Goal: Task Accomplishment & Management: Manage account settings

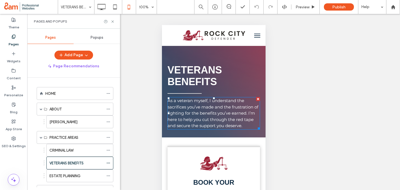
scroll to position [18, 0]
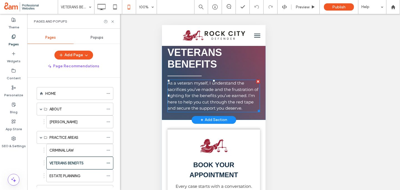
click at [163, 103] on div "VETERANS BENEFITS As a veteran myself, I understand the sacrifices you’ve made …" at bounding box center [214, 73] width 104 height 91
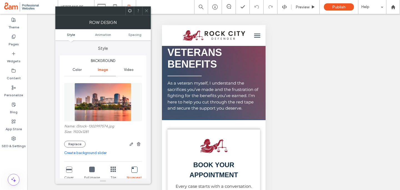
scroll to position [0, 0]
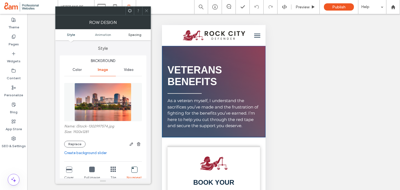
click at [133, 35] on span "Spacing" at bounding box center [134, 35] width 13 height 4
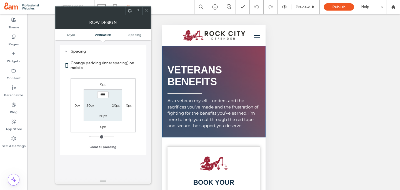
scroll to position [293, 0]
click at [103, 114] on label "20px" at bounding box center [103, 116] width 8 height 4
type input "**"
type input "****"
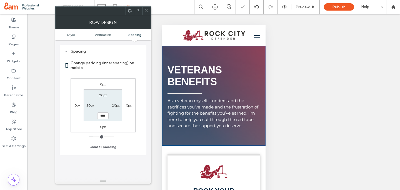
click at [145, 8] on span at bounding box center [147, 11] width 4 height 8
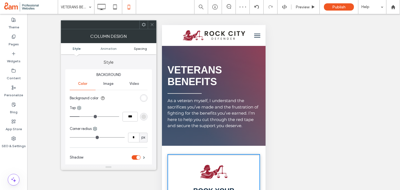
click at [140, 49] on span "Spacing" at bounding box center [140, 48] width 13 height 4
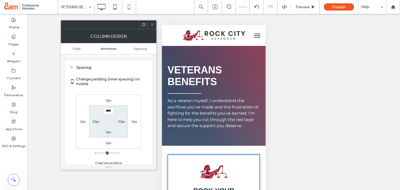
scroll to position [131, 0]
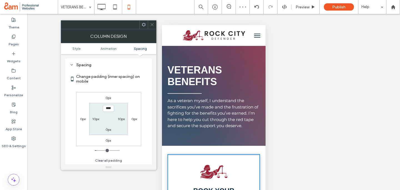
click at [108, 97] on label "0px" at bounding box center [109, 98] width 6 height 4
type input "*"
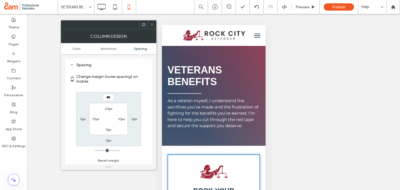
type input "***"
type input "*"
type input "*****"
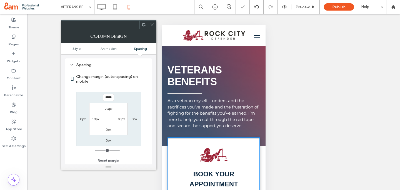
drag, startPoint x: 148, startPoint y: 21, endPoint x: 44, endPoint y: 100, distance: 130.8
click at [148, 21] on div at bounding box center [152, 25] width 8 height 8
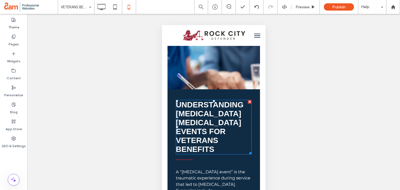
scroll to position [1495, 0]
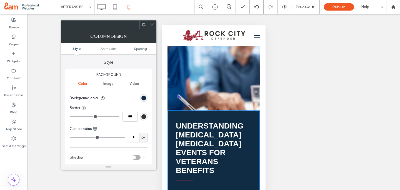
click at [137, 46] on ul "Style Animation Spacing" at bounding box center [109, 48] width 96 height 11
click at [137, 46] on span "Spacing" at bounding box center [140, 48] width 13 height 4
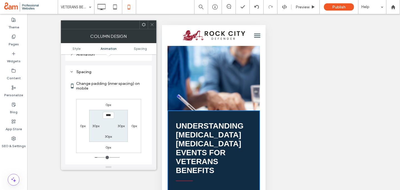
scroll to position [131, 0]
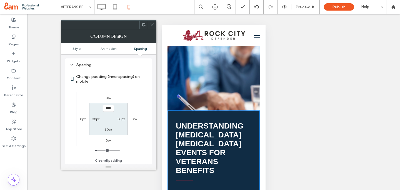
click at [108, 100] on div "0px" at bounding box center [109, 98] width 6 height 6
click at [108, 98] on label "0px" at bounding box center [109, 98] width 6 height 4
type input "*"
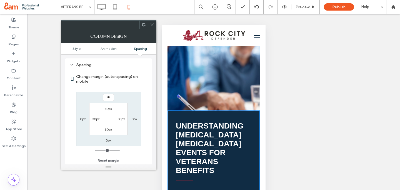
type input "**"
type input "****"
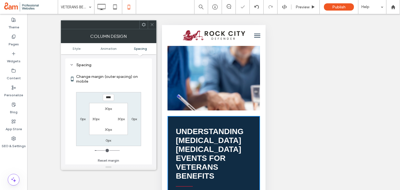
click at [151, 21] on span at bounding box center [152, 25] width 4 height 8
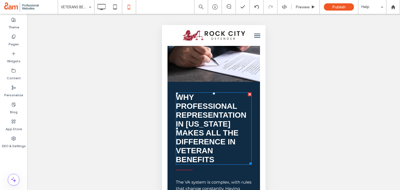
scroll to position [2714, 0]
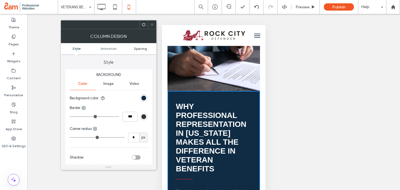
click at [142, 47] on span "Spacing" at bounding box center [140, 48] width 13 height 4
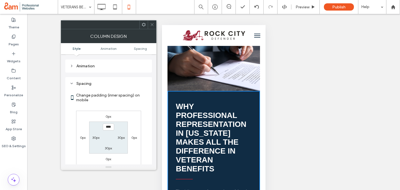
scroll to position [131, 0]
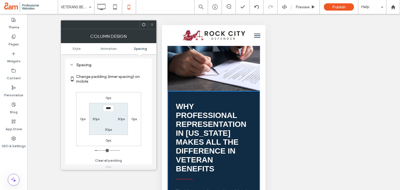
click at [109, 99] on label "0px" at bounding box center [109, 98] width 6 height 4
type input "*"
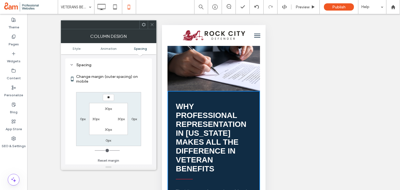
type input "**"
type input "****"
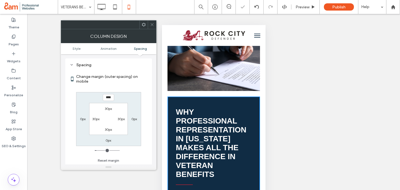
click at [150, 24] on icon at bounding box center [152, 25] width 4 height 4
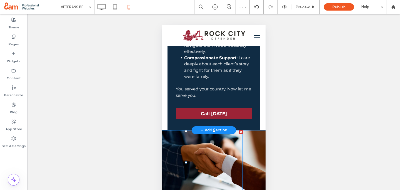
scroll to position [2970, 0]
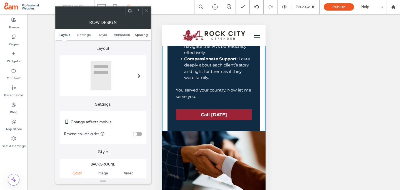
click at [138, 34] on span "Spacing" at bounding box center [141, 35] width 13 height 4
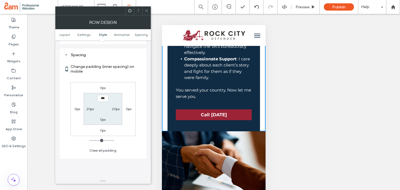
scroll to position [213, 0]
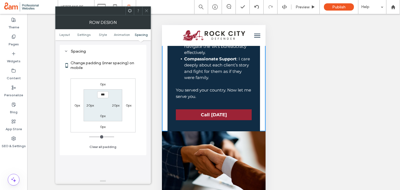
click at [102, 114] on label "0px" at bounding box center [103, 116] width 6 height 4
type input "**"
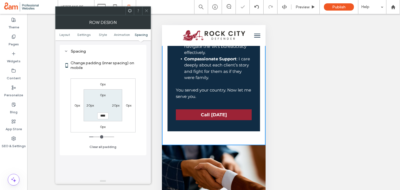
scroll to position [2984, 0]
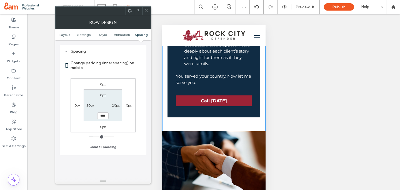
click at [100, 116] on input "****" at bounding box center [102, 115] width 11 height 7
type input "****"
type input "**"
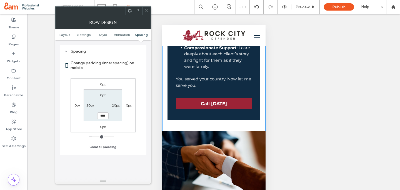
click at [146, 9] on icon at bounding box center [147, 11] width 4 height 4
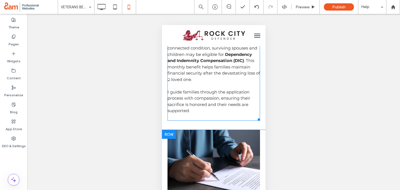
scroll to position [2607, 0]
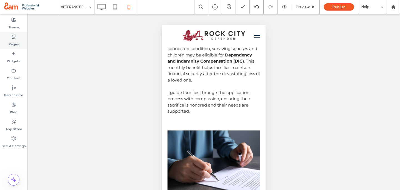
click at [13, 38] on icon at bounding box center [13, 36] width 4 height 4
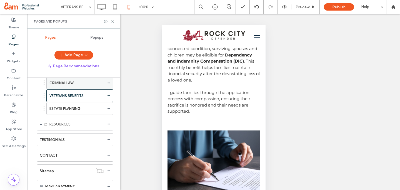
scroll to position [69, 0]
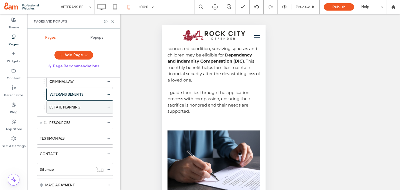
click at [57, 106] on label "ESTATE PLANNING" at bounding box center [64, 107] width 31 height 10
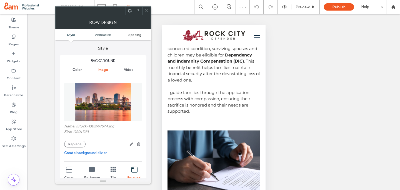
click at [134, 34] on span "Spacing" at bounding box center [134, 35] width 13 height 4
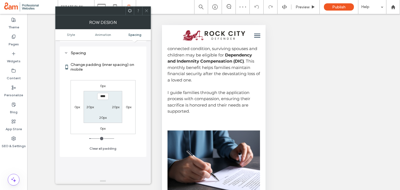
scroll to position [293, 0]
click at [102, 117] on label "20px" at bounding box center [103, 116] width 8 height 4
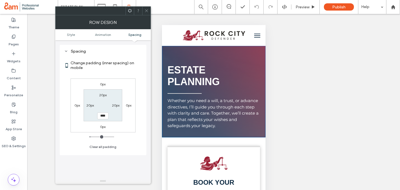
scroll to position [0, 0]
type input "**"
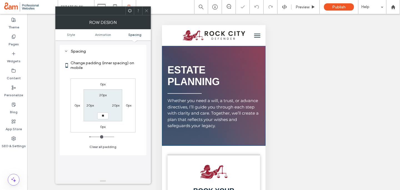
type input "**"
type input "****"
click at [145, 4] on div "ESTATE PLANNING Preview Publish Help" at bounding box center [229, 7] width 342 height 14
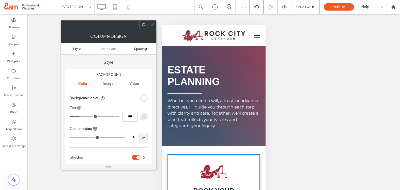
click at [143, 47] on span "Spacing" at bounding box center [140, 48] width 13 height 4
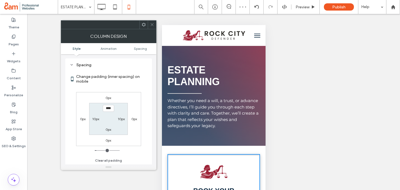
scroll to position [131, 0]
click at [111, 95] on div "0px" at bounding box center [109, 98] width 6 height 6
click at [108, 99] on label "0px" at bounding box center [109, 98] width 6 height 4
type input "*"
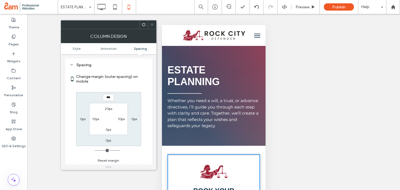
type input "***"
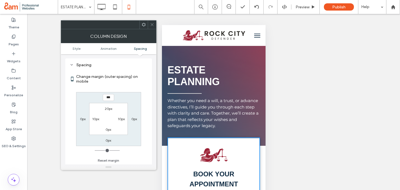
type input "*"
type input "*****"
click at [150, 23] on icon at bounding box center [152, 25] width 4 height 4
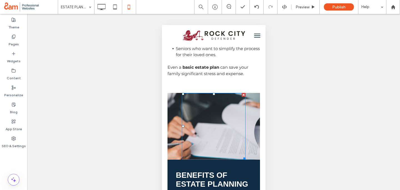
scroll to position [1179, 0]
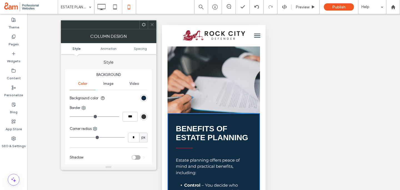
click at [138, 51] on ul "Style Animation Spacing" at bounding box center [109, 48] width 96 height 11
click at [141, 47] on span "Spacing" at bounding box center [140, 48] width 13 height 4
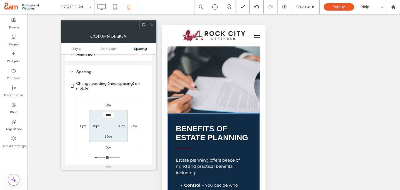
scroll to position [131, 0]
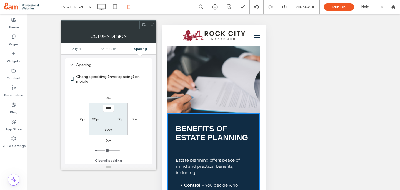
click at [109, 96] on label "0px" at bounding box center [109, 98] width 6 height 4
type input "*"
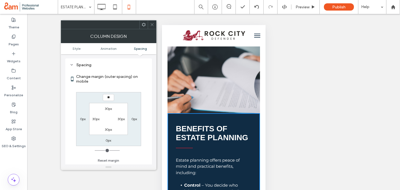
type input "**"
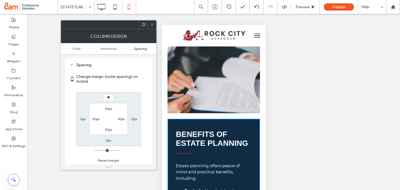
type input "**"
type input "****"
click at [147, 23] on div at bounding box center [144, 25] width 8 height 8
click at [152, 23] on icon at bounding box center [152, 25] width 4 height 4
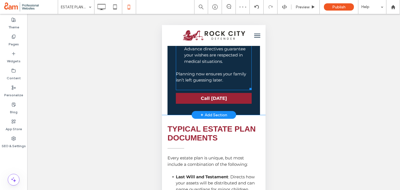
scroll to position [1423, 0]
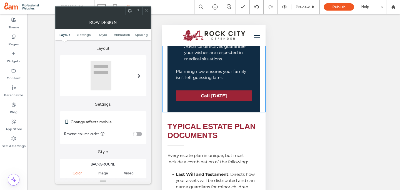
click at [139, 37] on ul "Layout Settings Style Animation Spacing" at bounding box center [103, 34] width 96 height 11
click at [138, 33] on span "Spacing" at bounding box center [141, 35] width 13 height 4
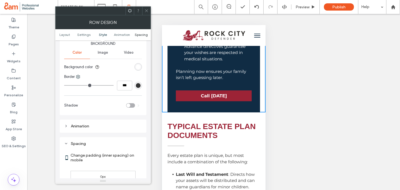
scroll to position [213, 0]
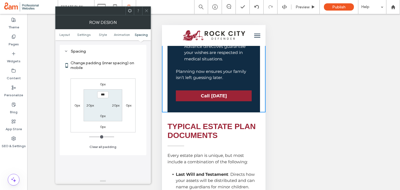
click at [101, 115] on label "0px" at bounding box center [103, 116] width 6 height 4
type input "**"
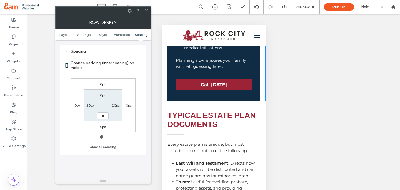
type input "**"
type input "****"
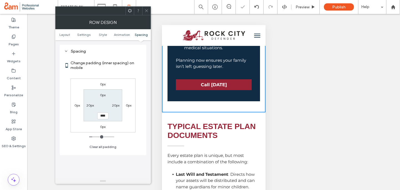
click at [143, 9] on div at bounding box center [146, 11] width 8 height 8
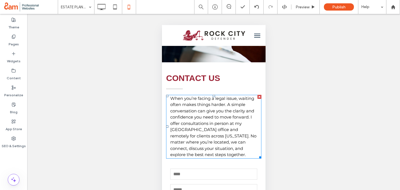
scroll to position [2261, 0]
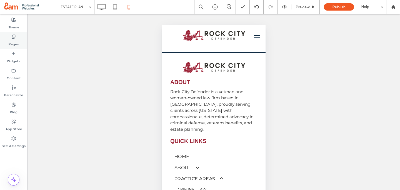
click at [12, 35] on icon at bounding box center [13, 36] width 4 height 4
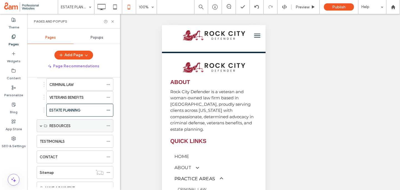
scroll to position [68, 0]
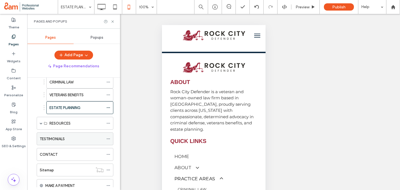
click at [60, 136] on label "TESTIMONIALS" at bounding box center [52, 139] width 25 height 10
click at [112, 21] on div at bounding box center [200, 95] width 400 height 190
click at [112, 21] on icon at bounding box center [113, 21] width 4 height 4
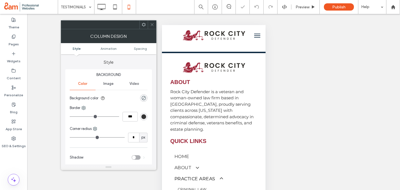
click at [155, 24] on div at bounding box center [152, 25] width 8 height 8
click at [152, 25] on use at bounding box center [152, 24] width 3 height 3
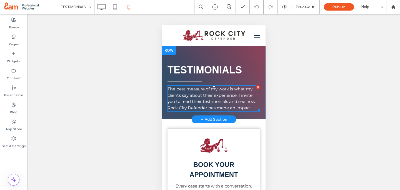
scroll to position [40, 0]
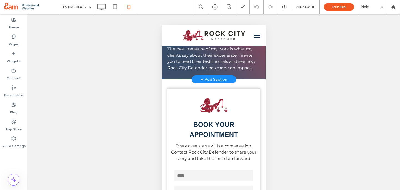
click at [164, 74] on div "TESTIMONIALS The best measure of my work is what my clients say about their exp…" at bounding box center [214, 42] width 104 height 73
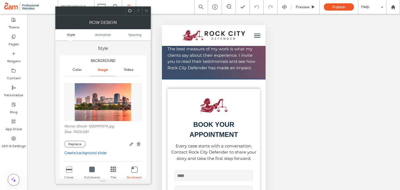
scroll to position [0, 0]
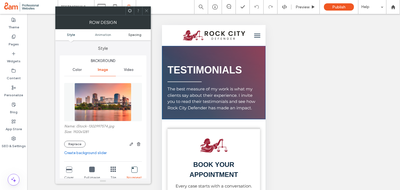
click at [136, 36] on span "Spacing" at bounding box center [134, 35] width 13 height 4
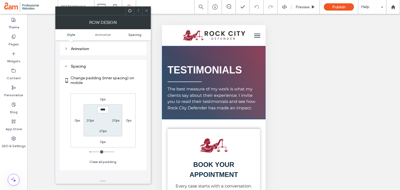
scroll to position [293, 0]
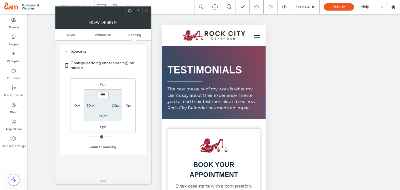
click at [104, 84] on label "0px" at bounding box center [103, 84] width 6 height 4
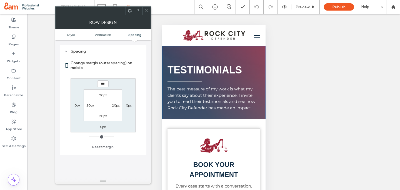
click at [103, 115] on label "20px" at bounding box center [103, 116] width 8 height 4
type input "**"
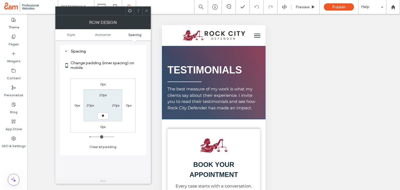
type input "**"
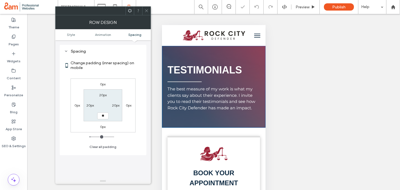
type input "**"
type input "****"
click at [146, 13] on icon at bounding box center [147, 11] width 4 height 4
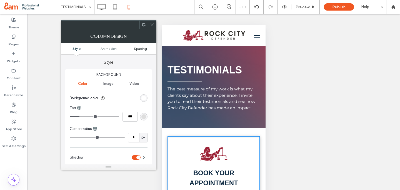
click at [138, 47] on span "Spacing" at bounding box center [140, 48] width 13 height 4
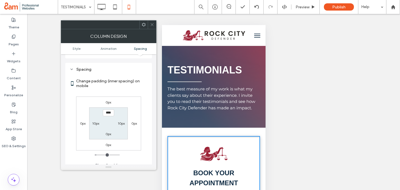
scroll to position [131, 0]
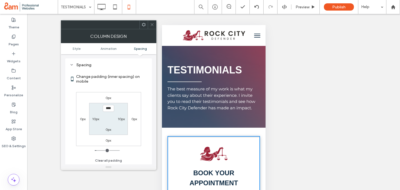
click at [109, 96] on label "0px" at bounding box center [109, 98] width 6 height 4
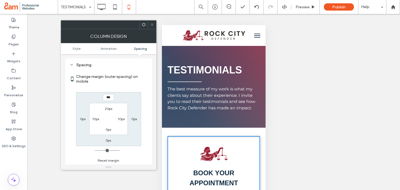
type input "*"
type input "***"
type input "*"
type input "*****"
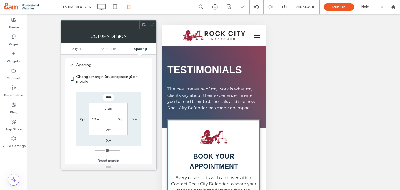
click at [150, 22] on div at bounding box center [152, 25] width 8 height 8
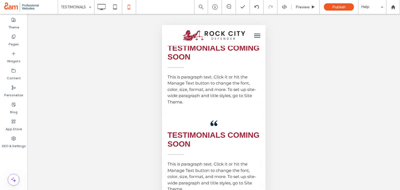
scroll to position [420, 0]
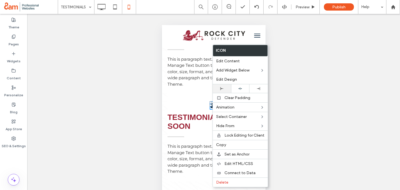
click at [221, 88] on icon at bounding box center [221, 88] width 3 height 3
click at [181, 93] on div "TESTIMONIALS COMING SOON This is paragraph text. Click it or hit the Manage Tex…" at bounding box center [213, 50] width 93 height 87
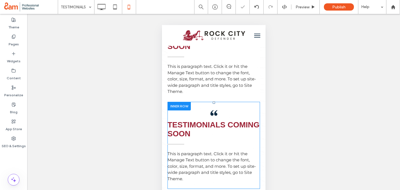
scroll to position [324, 0]
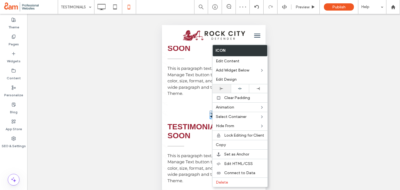
click at [220, 86] on div at bounding box center [222, 88] width 18 height 9
click at [193, 99] on div "TESTIMONIALS COMING SOON This is paragraph text. Click it or hit the Manage Tex…" at bounding box center [213, 59] width 93 height 82
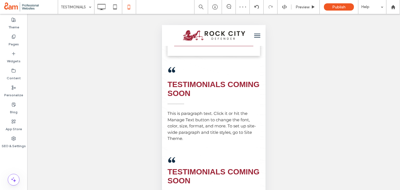
scroll to position [268, 0]
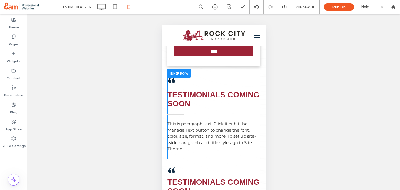
click at [179, 72] on div at bounding box center [178, 73] width 23 height 9
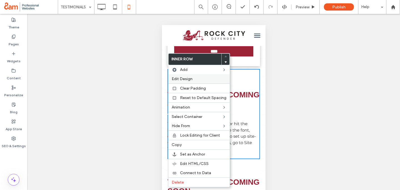
click at [182, 76] on div "Edit Design" at bounding box center [198, 78] width 61 height 9
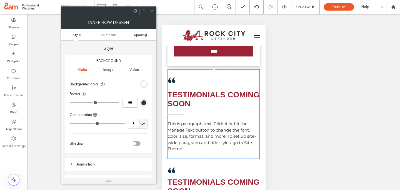
click at [139, 34] on span "Spacing" at bounding box center [140, 35] width 13 height 4
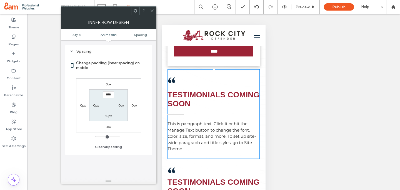
scroll to position [130, 0]
click at [108, 83] on label "0px" at bounding box center [109, 84] width 6 height 4
type input "*"
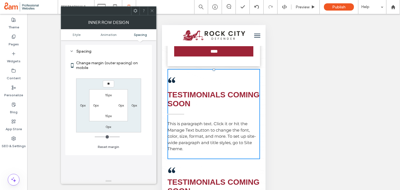
type input "**"
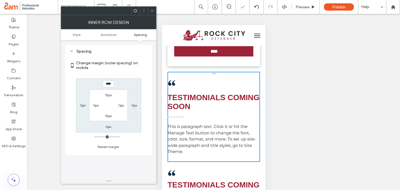
drag, startPoint x: 107, startPoint y: 83, endPoint x: 116, endPoint y: 83, distance: 8.6
click at [107, 83] on input "****" at bounding box center [108, 83] width 11 height 7
type input "****"
type input "**"
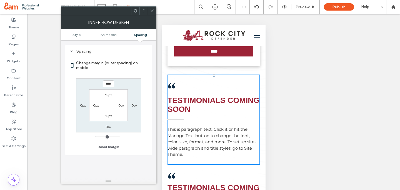
click at [151, 9] on icon at bounding box center [152, 11] width 4 height 4
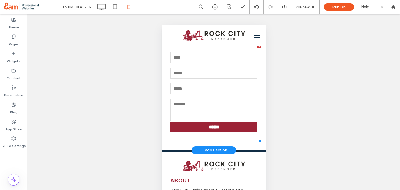
scroll to position [736, 0]
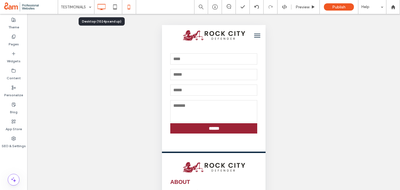
click at [99, 7] on icon at bounding box center [101, 6] width 11 height 11
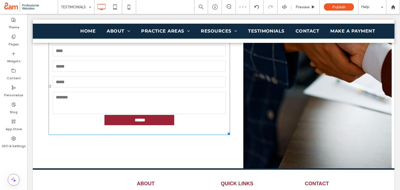
scroll to position [532, 0]
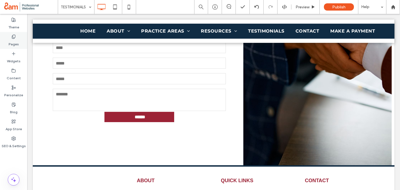
click at [16, 40] on label "Pages" at bounding box center [14, 43] width 10 height 8
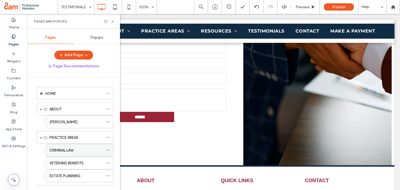
click at [63, 151] on label "CRIMINAL LAW" at bounding box center [61, 150] width 24 height 10
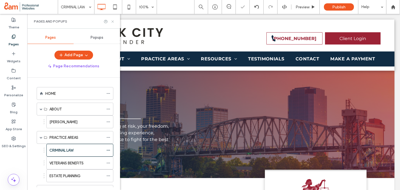
click at [112, 20] on icon at bounding box center [113, 21] width 4 height 4
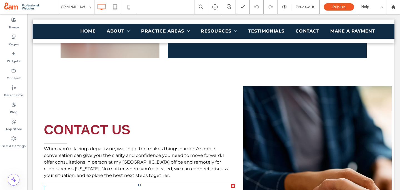
scroll to position [1728, 0]
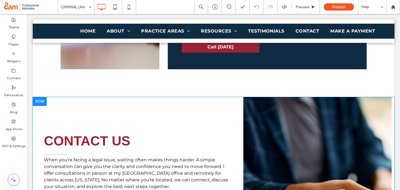
click at [38, 97] on div at bounding box center [40, 101] width 14 height 9
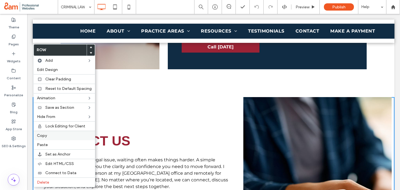
click at [44, 137] on span "Copy" at bounding box center [42, 135] width 10 height 5
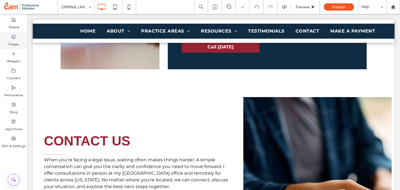
click at [16, 41] on label "Pages" at bounding box center [14, 43] width 10 height 8
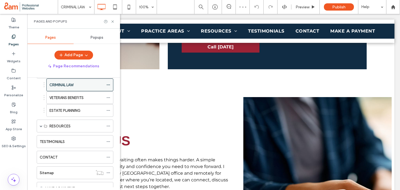
scroll to position [67, 0]
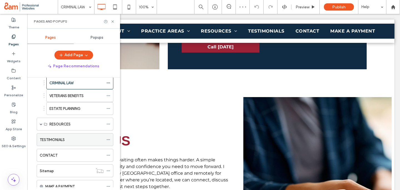
click at [53, 135] on div "TESTIMONIALS" at bounding box center [72, 139] width 64 height 12
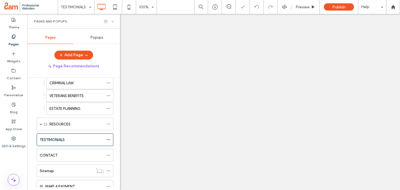
click at [113, 20] on icon at bounding box center [113, 21] width 4 height 4
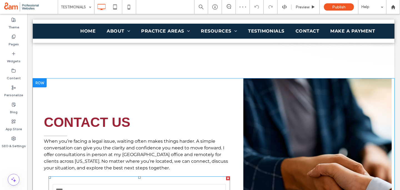
scroll to position [383, 0]
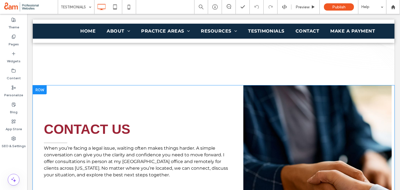
click at [42, 91] on div at bounding box center [40, 89] width 14 height 9
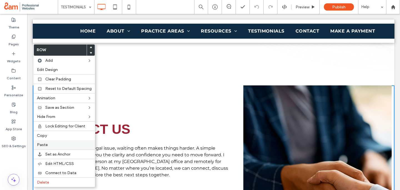
click at [45, 143] on span "Paste" at bounding box center [42, 144] width 11 height 5
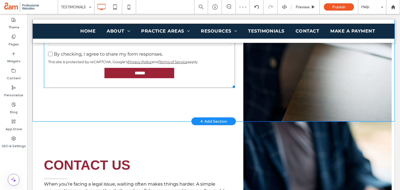
scroll to position [597, 0]
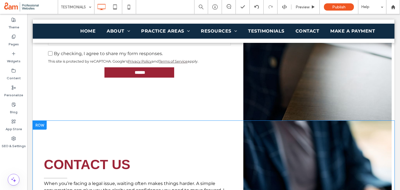
click at [43, 126] on div at bounding box center [40, 125] width 14 height 9
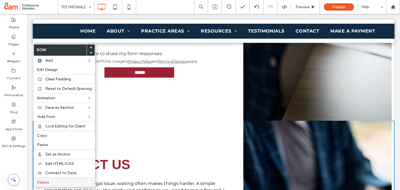
click at [48, 181] on span "Delete" at bounding box center [43, 182] width 12 height 5
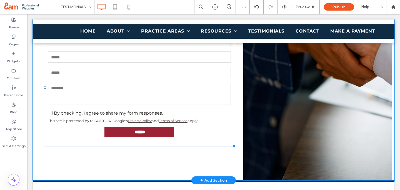
scroll to position [540, 0]
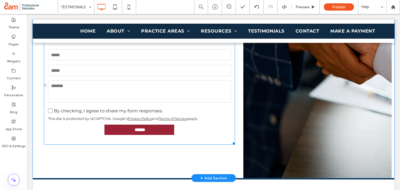
click at [105, 87] on textarea at bounding box center [139, 91] width 183 height 22
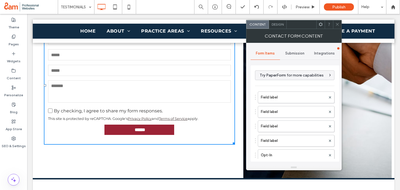
click at [277, 25] on span "Design" at bounding box center [278, 24] width 12 height 4
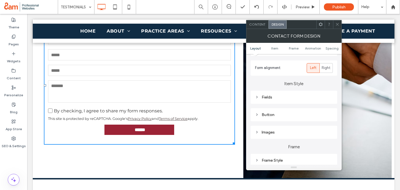
scroll to position [68, 0]
click at [282, 113] on div "Button" at bounding box center [294, 113] width 78 height 5
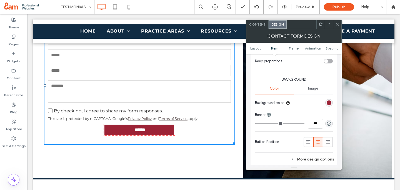
scroll to position [215, 0]
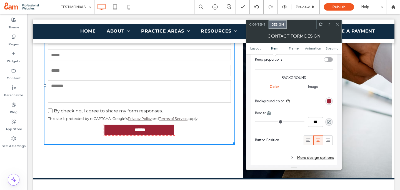
click at [308, 140] on use at bounding box center [309, 139] width 4 height 3
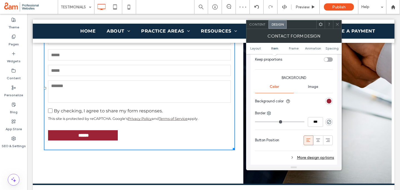
click at [337, 23] on icon at bounding box center [337, 24] width 4 height 4
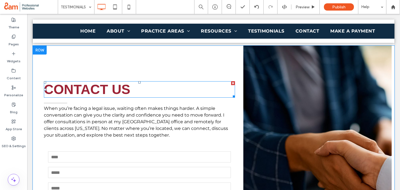
scroll to position [422, 0]
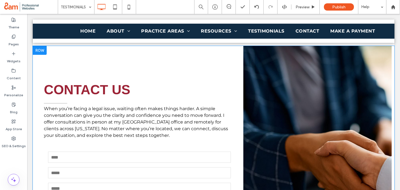
click at [35, 49] on div at bounding box center [40, 50] width 14 height 9
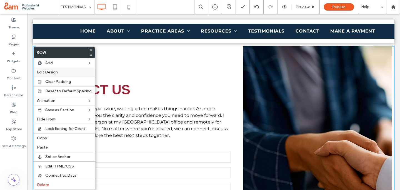
click at [47, 70] on span "Edit Design" at bounding box center [47, 72] width 21 height 5
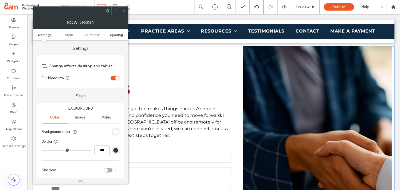
click at [114, 36] on span "Spacing" at bounding box center [116, 35] width 13 height 4
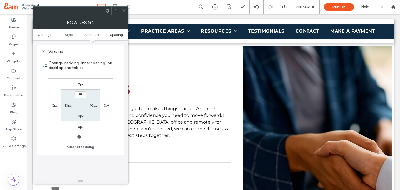
scroll to position [157, 0]
click at [122, 9] on icon at bounding box center [124, 11] width 4 height 4
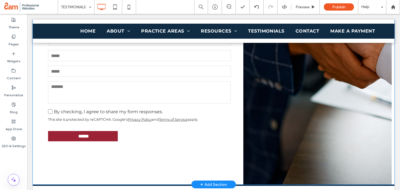
scroll to position [541, 0]
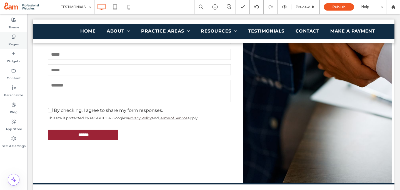
click at [17, 38] on div "Pages" at bounding box center [13, 40] width 27 height 17
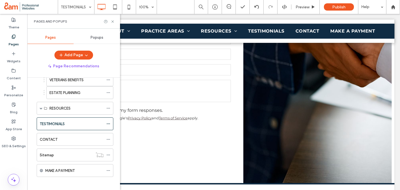
scroll to position [87, 0]
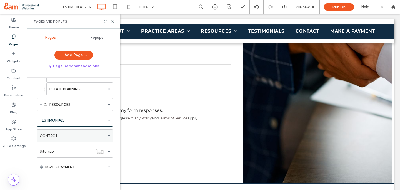
click at [54, 132] on div "CONTACT" at bounding box center [72, 136] width 64 height 12
click at [113, 21] on icon at bounding box center [113, 21] width 4 height 4
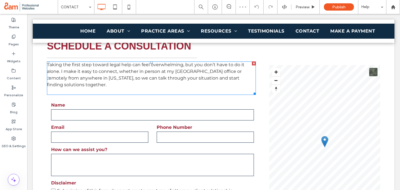
scroll to position [227, 0]
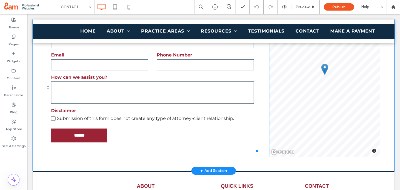
click at [135, 98] on textarea at bounding box center [152, 92] width 203 height 22
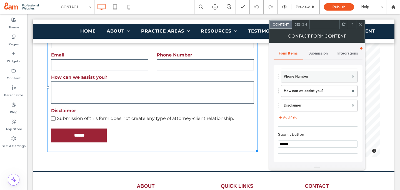
scroll to position [59, 0]
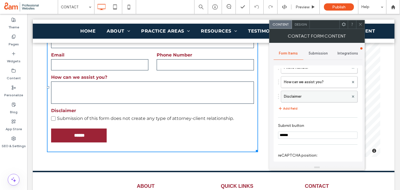
click at [301, 97] on label "Disclaimer" at bounding box center [316, 96] width 65 height 11
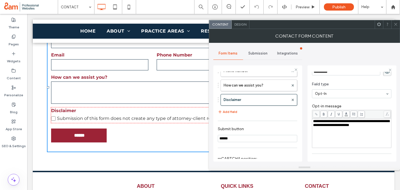
scroll to position [26, 0]
click at [347, 124] on span "**********" at bounding box center [351, 121] width 76 height 8
click at [363, 121] on span "**********" at bounding box center [351, 121] width 76 height 8
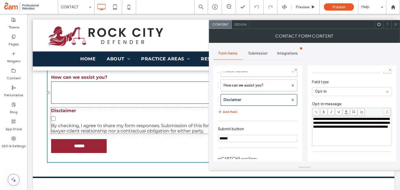
click at [396, 24] on use at bounding box center [395, 24] width 3 height 3
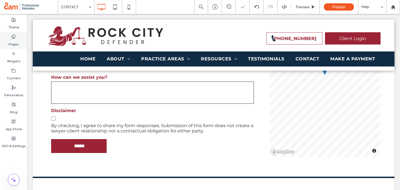
click at [13, 40] on label "Pages" at bounding box center [14, 43] width 10 height 8
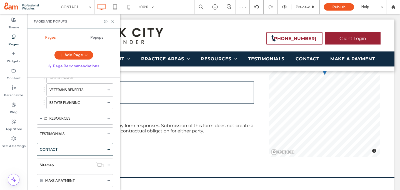
scroll to position [74, 0]
click at [50, 130] on label "TESTIMONIALS" at bounding box center [52, 133] width 25 height 10
click at [113, 20] on div at bounding box center [200, 95] width 400 height 190
click at [112, 20] on use at bounding box center [112, 21] width 2 height 2
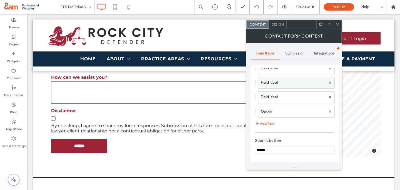
scroll to position [73, 0]
click at [272, 83] on label "Opt-In" at bounding box center [293, 82] width 65 height 11
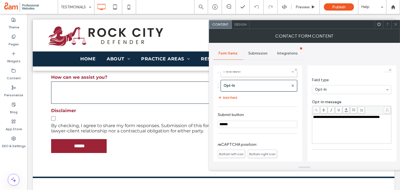
scroll to position [29, 0]
click at [341, 119] on div "**********" at bounding box center [352, 117] width 78 height 4
click at [396, 24] on icon at bounding box center [396, 24] width 4 height 4
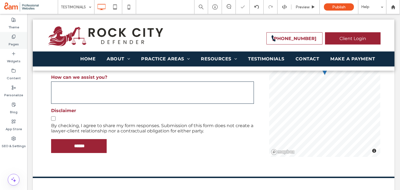
click at [16, 43] on label "Pages" at bounding box center [14, 43] width 10 height 8
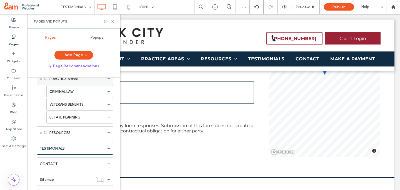
scroll to position [87, 0]
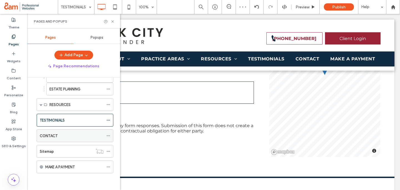
click at [55, 136] on label "CONTACT" at bounding box center [49, 136] width 18 height 10
click at [112, 19] on div at bounding box center [200, 95] width 400 height 190
click at [112, 21] on div at bounding box center [200, 95] width 400 height 190
click at [112, 20] on icon at bounding box center [113, 21] width 4 height 4
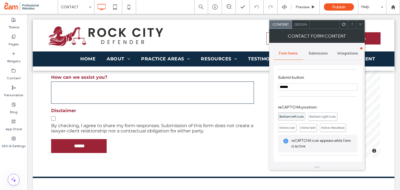
scroll to position [108, 0]
click at [290, 125] on span "Inline icon" at bounding box center [288, 126] width 16 height 4
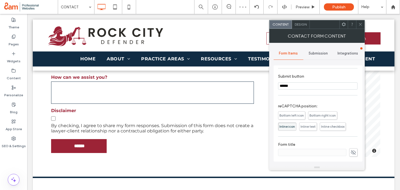
click at [307, 127] on span "Inline text" at bounding box center [308, 126] width 15 height 4
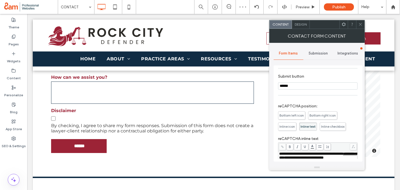
click at [361, 24] on icon at bounding box center [361, 24] width 4 height 4
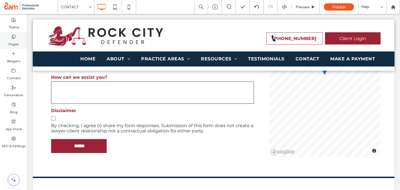
click at [18, 43] on label "Pages" at bounding box center [14, 43] width 10 height 8
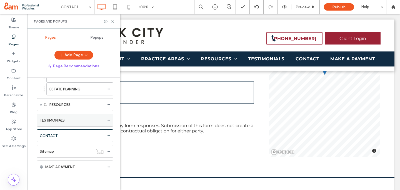
scroll to position [59, 0]
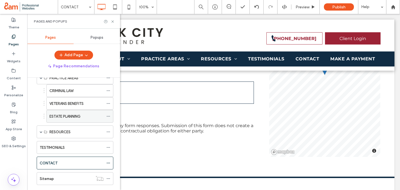
click at [59, 115] on label "ESTATE PLANNING" at bounding box center [64, 116] width 31 height 10
click at [111, 20] on icon at bounding box center [113, 21] width 4 height 4
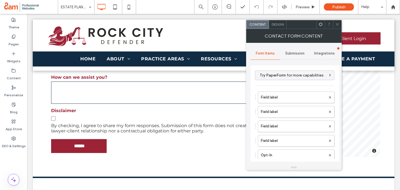
type input "******"
type input "**********"
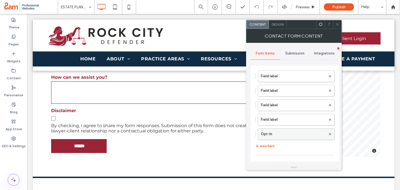
click at [279, 133] on label "Opt-In" at bounding box center [293, 133] width 65 height 11
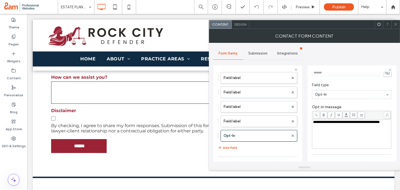
scroll to position [27, 0]
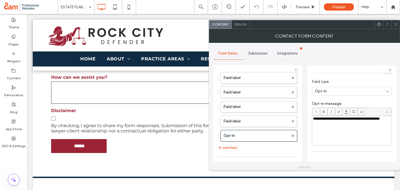
click at [332, 126] on div "**********" at bounding box center [352, 131] width 78 height 28
click at [395, 26] on icon at bounding box center [396, 24] width 4 height 4
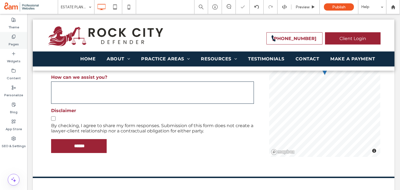
click at [12, 41] on label "Pages" at bounding box center [14, 43] width 10 height 8
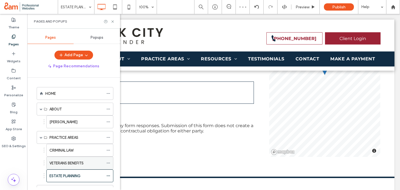
click at [62, 160] on label "VETERANS BENEFITS" at bounding box center [66, 163] width 34 height 10
click at [112, 20] on icon at bounding box center [113, 21] width 4 height 4
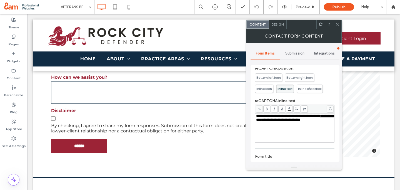
scroll to position [159, 0]
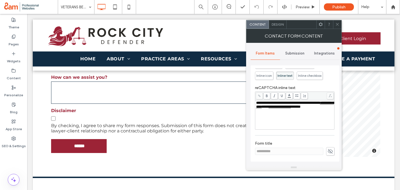
click at [286, 119] on div "**********" at bounding box center [295, 115] width 78 height 28
click at [273, 109] on div "**********" at bounding box center [295, 105] width 78 height 8
click at [260, 104] on span "**********" at bounding box center [288, 103] width 64 height 4
click at [263, 104] on span "**********" at bounding box center [288, 103] width 64 height 4
click at [335, 22] on div at bounding box center [337, 24] width 8 height 8
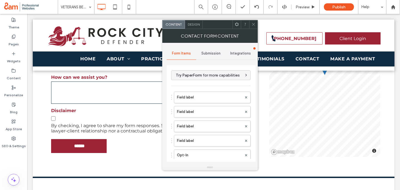
type input "****"
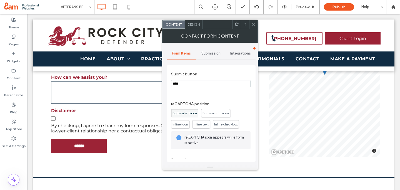
scroll to position [112, 0]
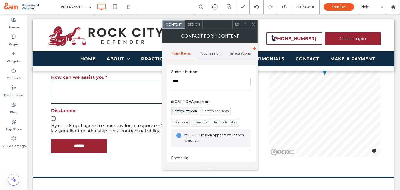
click at [179, 121] on span "Inline icon" at bounding box center [181, 122] width 16 height 4
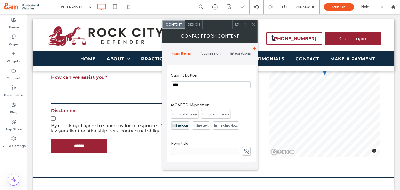
scroll to position [109, 0]
click at [205, 123] on span "Inline text" at bounding box center [201, 125] width 15 height 4
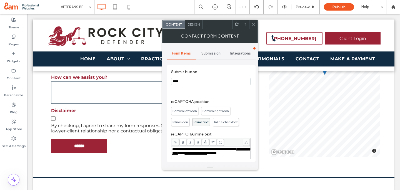
click at [252, 24] on icon at bounding box center [254, 24] width 4 height 4
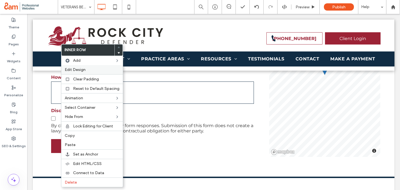
click at [84, 68] on span "Edit Design" at bounding box center [75, 69] width 21 height 5
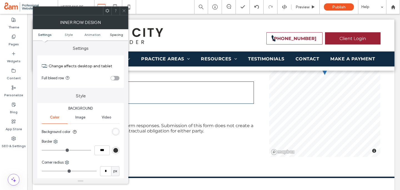
click at [115, 36] on span "Spacing" at bounding box center [116, 35] width 13 height 4
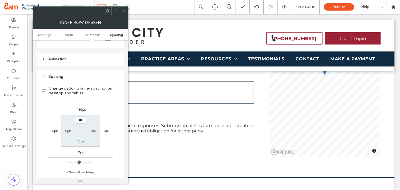
scroll to position [178, 0]
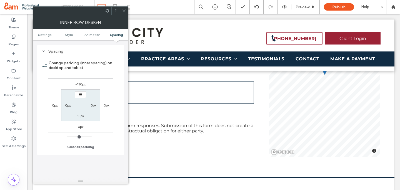
click at [81, 82] on div "-130px" at bounding box center [80, 84] width 10 height 6
click at [80, 83] on label "-130px" at bounding box center [80, 84] width 10 height 4
type input "*"
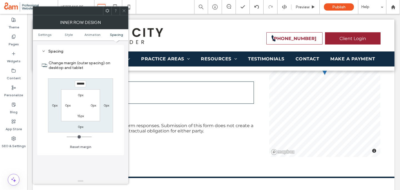
click at [79, 84] on input "******" at bounding box center [80, 83] width 11 height 7
type input "******"
type input "*"
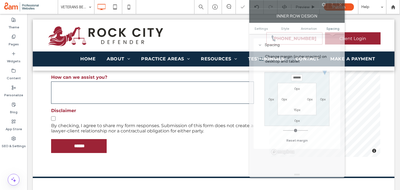
drag, startPoint x: 81, startPoint y: 12, endPoint x: 297, endPoint y: 4, distance: 216.9
click at [297, 4] on div at bounding box center [285, 4] width 70 height 8
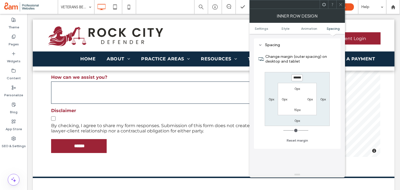
click at [297, 78] on input "******" at bounding box center [297, 77] width 11 height 7
click at [298, 78] on input "******" at bounding box center [297, 77] width 11 height 7
type input "******"
type input "*"
type input "******"
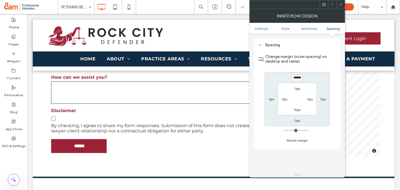
type input "*"
type input "******"
type input "*"
click at [340, 3] on icon at bounding box center [341, 5] width 4 height 4
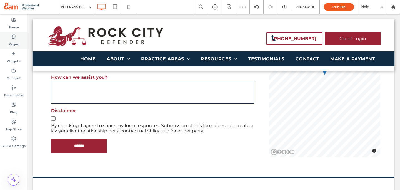
click at [15, 41] on label "Pages" at bounding box center [14, 43] width 10 height 8
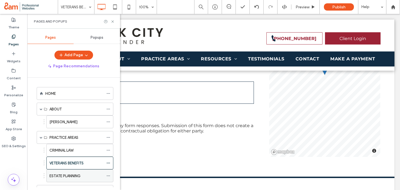
click at [59, 173] on label "ESTATE PLANNING" at bounding box center [64, 176] width 31 height 10
click at [112, 20] on icon at bounding box center [113, 21] width 4 height 4
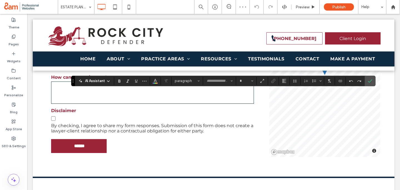
type input "**********"
type input "**"
click at [370, 79] on icon "Confirm" at bounding box center [370, 81] width 4 height 4
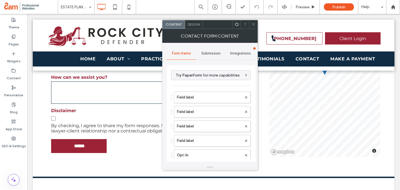
type input "****"
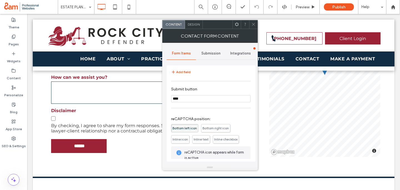
scroll to position [127, 0]
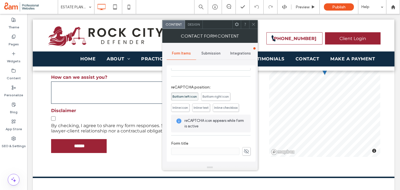
click at [200, 107] on span "Inline text" at bounding box center [201, 107] width 15 height 4
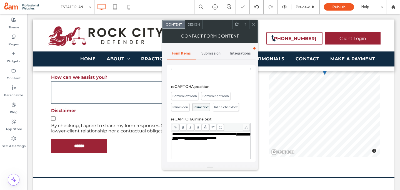
click at [254, 24] on icon at bounding box center [254, 24] width 4 height 4
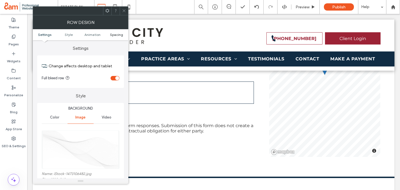
click at [117, 33] on span "Spacing" at bounding box center [116, 35] width 13 height 4
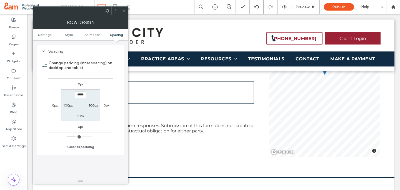
click at [123, 9] on icon at bounding box center [124, 11] width 4 height 4
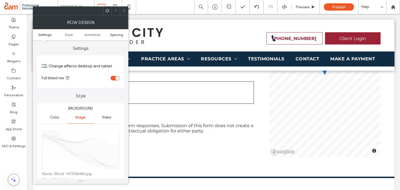
click at [118, 34] on span "Spacing" at bounding box center [116, 35] width 13 height 4
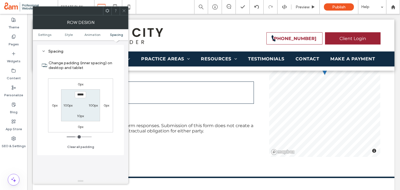
click at [122, 10] on icon at bounding box center [124, 11] width 4 height 4
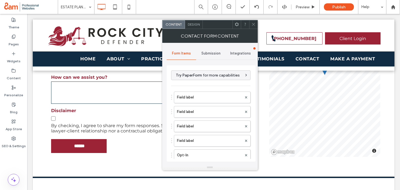
click at [194, 24] on span "Design" at bounding box center [194, 24] width 12 height 4
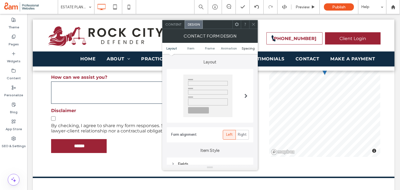
click at [246, 49] on span "Spacing" at bounding box center [248, 48] width 13 height 4
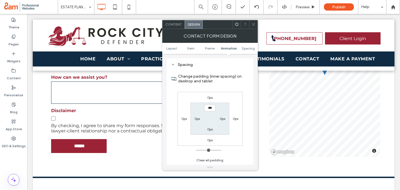
scroll to position [215, 0]
click at [253, 25] on icon at bounding box center [254, 24] width 4 height 4
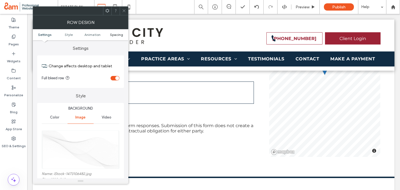
click at [115, 33] on span "Spacing" at bounding box center [116, 35] width 13 height 4
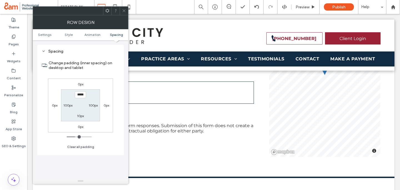
scroll to position [362, 0]
click at [123, 10] on icon at bounding box center [124, 11] width 4 height 4
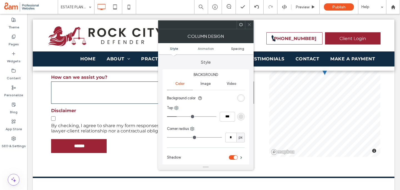
click at [236, 49] on span "Spacing" at bounding box center [237, 48] width 13 height 4
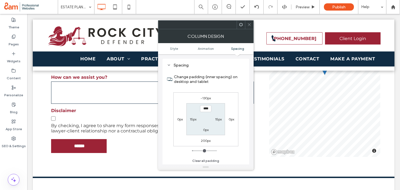
scroll to position [131, 0]
click at [206, 140] on label "200px" at bounding box center [206, 140] width 10 height 4
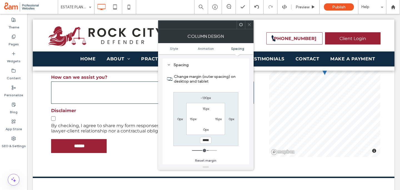
type input "***"
type input "****"
type input "**"
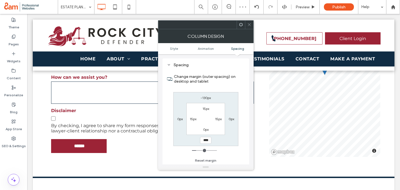
type input "****"
type input "**"
click at [250, 23] on icon at bounding box center [249, 25] width 4 height 4
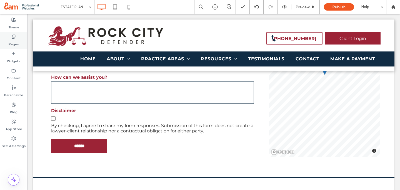
click at [12, 37] on use at bounding box center [13, 37] width 3 height 4
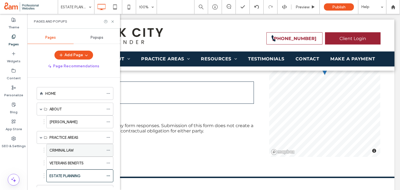
click at [67, 148] on label "CRIMINAL LAW" at bounding box center [61, 150] width 24 height 10
click at [112, 21] on div at bounding box center [200, 95] width 400 height 190
click at [112, 20] on icon at bounding box center [113, 21] width 4 height 4
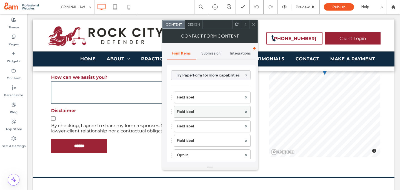
scroll to position [127, 0]
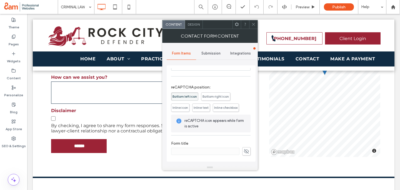
click at [202, 107] on span "Inline text" at bounding box center [201, 107] width 15 height 4
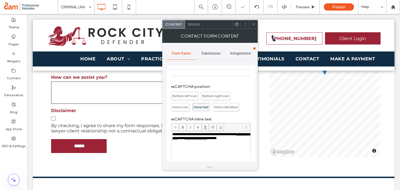
click at [252, 24] on icon at bounding box center [254, 24] width 4 height 4
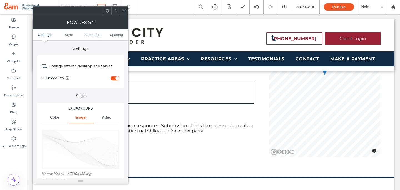
click at [119, 10] on div at bounding box center [115, 11] width 8 height 8
click at [125, 10] on icon at bounding box center [124, 11] width 4 height 4
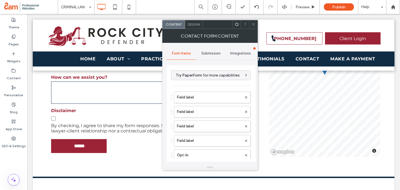
click at [254, 23] on icon at bounding box center [254, 24] width 4 height 4
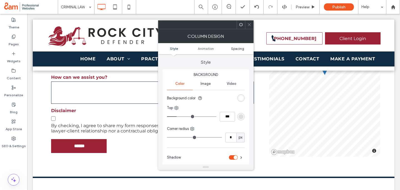
click at [236, 49] on span "Spacing" at bounding box center [237, 48] width 13 height 4
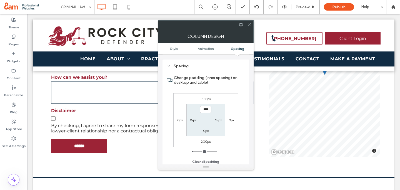
scroll to position [131, 0]
click at [205, 139] on label "200px" at bounding box center [206, 140] width 10 height 4
type input "***"
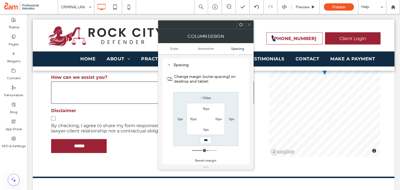
type input "***"
type input "*****"
click at [250, 24] on icon at bounding box center [249, 25] width 4 height 4
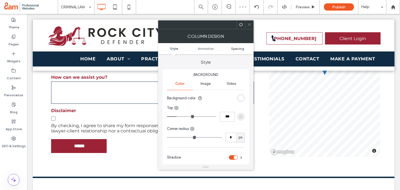
click at [236, 48] on span "Spacing" at bounding box center [237, 48] width 13 height 4
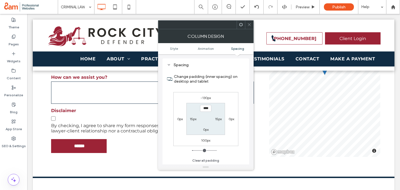
click at [204, 139] on label "100px" at bounding box center [205, 140] width 9 height 4
type input "***"
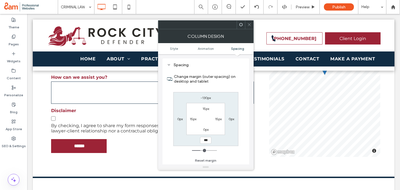
type input "***"
click at [205, 139] on input "*****" at bounding box center [205, 140] width 11 height 7
type input "*****"
type input "***"
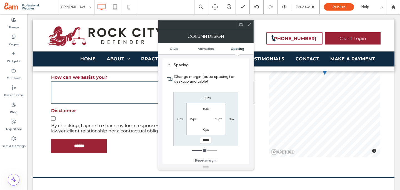
type input "*****"
type input "***"
click at [251, 24] on icon at bounding box center [249, 25] width 4 height 4
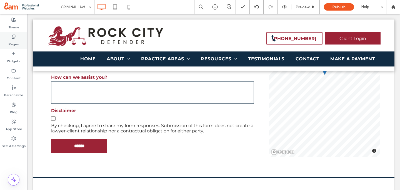
click at [15, 38] on icon at bounding box center [13, 36] width 4 height 4
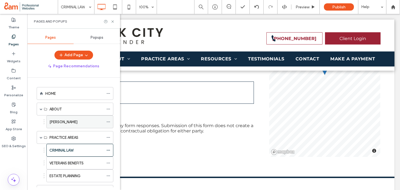
click at [65, 118] on div "THERESA A. MORRIS" at bounding box center [76, 122] width 54 height 12
click at [112, 21] on use at bounding box center [112, 21] width 2 height 2
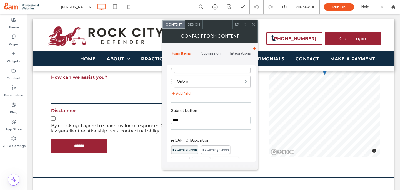
scroll to position [108, 0]
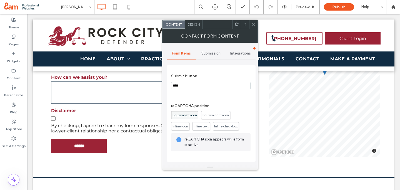
click at [205, 126] on span "Inline text" at bounding box center [201, 126] width 15 height 4
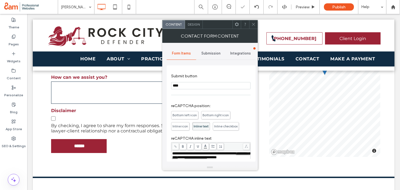
click at [253, 22] on icon at bounding box center [254, 24] width 4 height 4
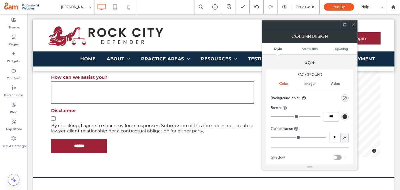
click at [342, 46] on ul "Style Animation Spacing" at bounding box center [310, 48] width 96 height 11
click at [340, 48] on span "Spacing" at bounding box center [341, 48] width 13 height 4
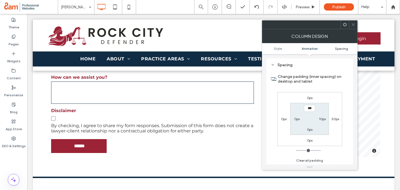
scroll to position [131, 0]
click at [353, 23] on icon at bounding box center [353, 25] width 4 height 4
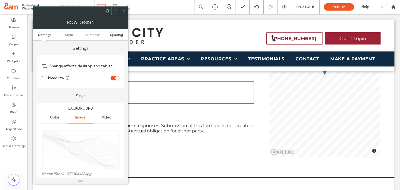
click at [114, 33] on span "Spacing" at bounding box center [116, 35] width 13 height 4
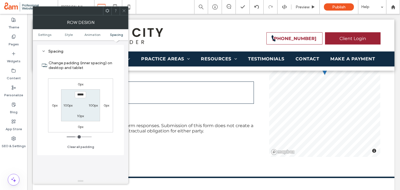
scroll to position [362, 0]
click at [123, 10] on icon at bounding box center [124, 11] width 4 height 4
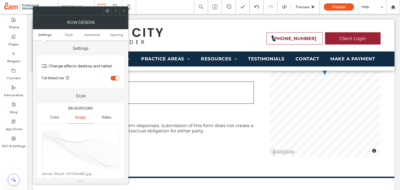
click at [121, 10] on div at bounding box center [124, 11] width 8 height 8
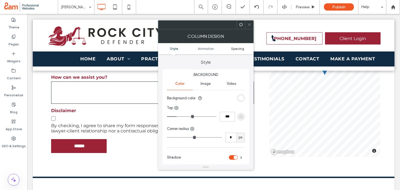
click at [239, 47] on span "Spacing" at bounding box center [237, 48] width 13 height 4
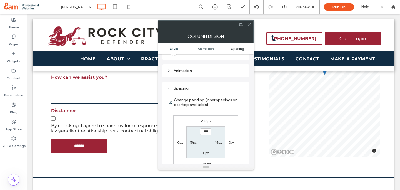
scroll to position [131, 0]
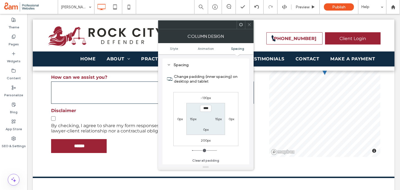
click at [203, 140] on label "200px" at bounding box center [206, 140] width 10 height 4
type input "***"
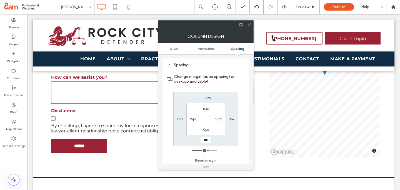
type input "*****"
type input "***"
type input "*****"
type input "***"
type input "*****"
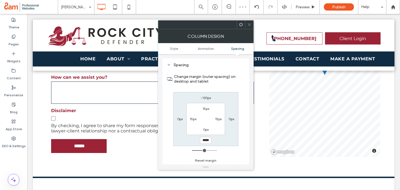
type input "***"
type input "*****"
type input "***"
click at [250, 25] on icon at bounding box center [249, 25] width 4 height 4
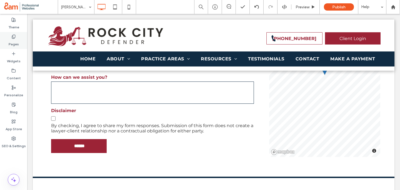
click at [22, 40] on div "Pages" at bounding box center [13, 40] width 27 height 17
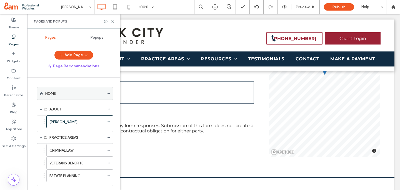
click at [68, 91] on div "HOME" at bounding box center [74, 94] width 58 height 6
click at [112, 20] on div at bounding box center [200, 95] width 400 height 190
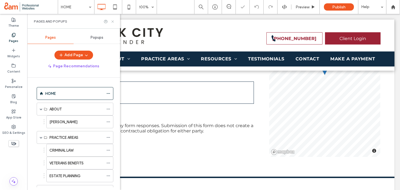
click at [112, 21] on icon at bounding box center [113, 21] width 4 height 4
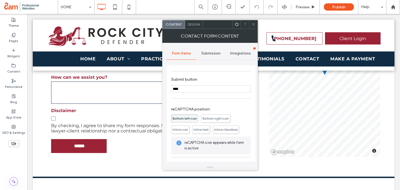
scroll to position [107, 0]
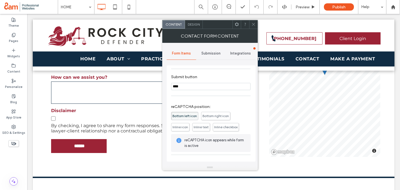
click at [201, 126] on span "Inline text" at bounding box center [201, 127] width 15 height 4
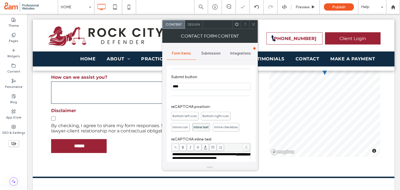
click at [252, 24] on icon at bounding box center [254, 24] width 4 height 4
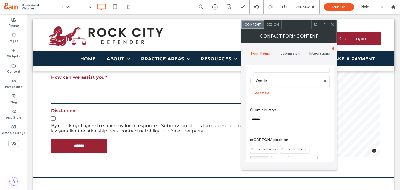
scroll to position [46, 0]
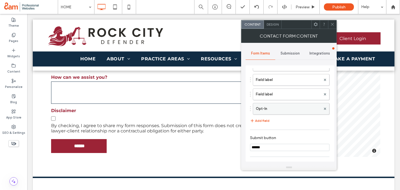
click at [282, 111] on label "Opt-In" at bounding box center [288, 108] width 65 height 11
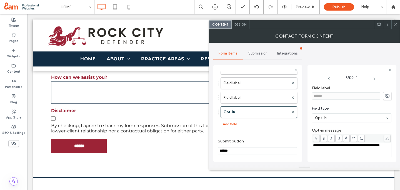
click at [340, 154] on div "**********" at bounding box center [352, 157] width 78 height 28
click at [335, 147] on div "**********" at bounding box center [352, 145] width 78 height 4
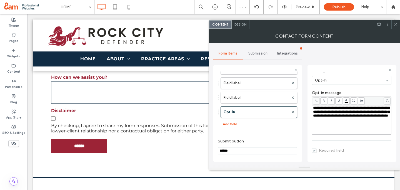
scroll to position [39, 0]
click at [332, 116] on span "**********" at bounding box center [351, 109] width 76 height 11
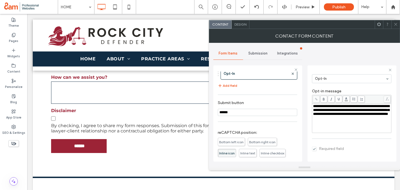
scroll to position [86, 0]
click at [247, 153] on span "Inline text" at bounding box center [247, 152] width 15 height 4
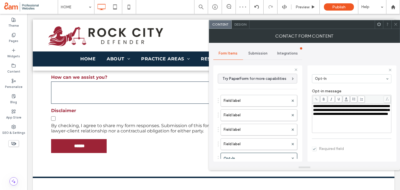
click at [241, 24] on span "Design" at bounding box center [241, 24] width 12 height 4
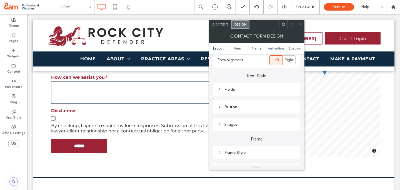
scroll to position [76, 0]
click at [247, 105] on div "Button" at bounding box center [257, 105] width 78 height 5
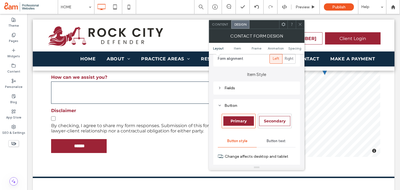
scroll to position [109, 0]
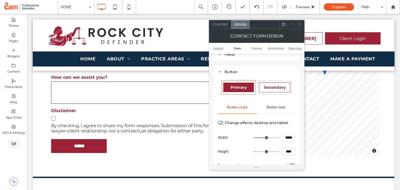
click at [276, 109] on span "Button text" at bounding box center [276, 107] width 19 height 4
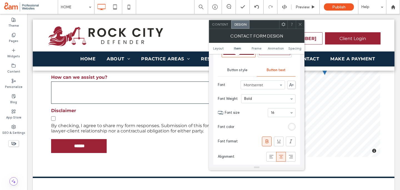
scroll to position [153, 0]
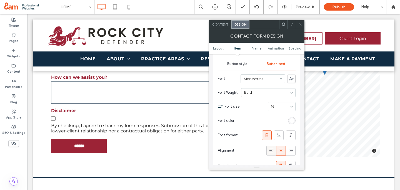
click at [273, 148] on icon at bounding box center [272, 151] width 6 height 6
click at [298, 22] on icon at bounding box center [300, 24] width 4 height 4
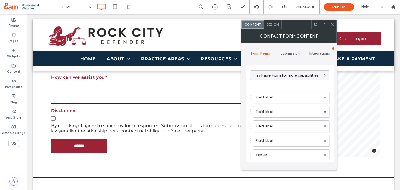
click at [274, 24] on span "Design" at bounding box center [273, 24] width 12 height 4
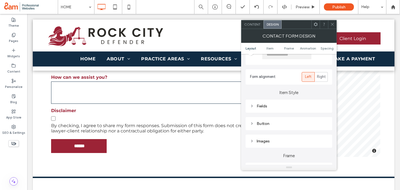
scroll to position [59, 0]
click at [275, 123] on div "Button" at bounding box center [289, 122] width 78 height 5
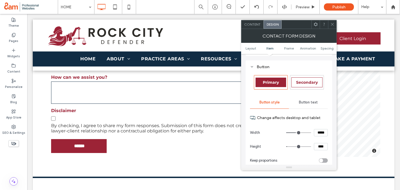
scroll to position [115, 0]
click at [302, 101] on span "Button text" at bounding box center [308, 101] width 19 height 4
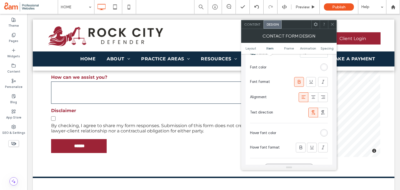
scroll to position [206, 0]
click at [314, 100] on span at bounding box center [314, 96] width 6 height 9
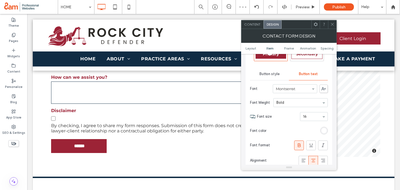
scroll to position [141, 0]
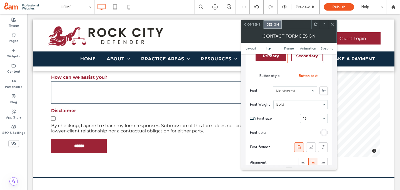
click at [273, 77] on span "Button style" at bounding box center [270, 76] width 20 height 4
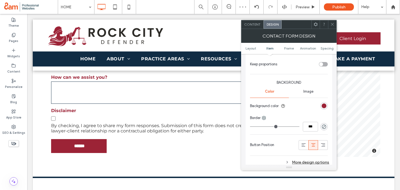
scroll to position [211, 0]
click at [304, 143] on icon at bounding box center [304, 145] width 6 height 6
click at [330, 23] on div at bounding box center [332, 24] width 8 height 8
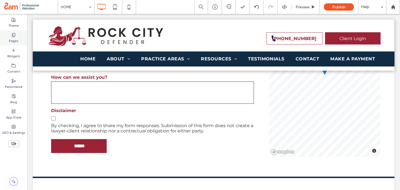
click at [15, 34] on icon at bounding box center [13, 35] width 4 height 4
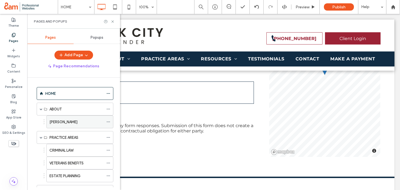
click at [73, 124] on label "THERESA A. MORRIS" at bounding box center [63, 122] width 28 height 10
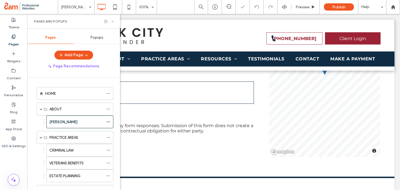
click at [114, 21] on icon at bounding box center [113, 21] width 4 height 4
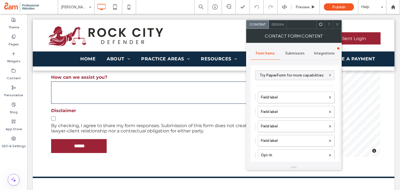
click at [279, 25] on span "Design" at bounding box center [278, 24] width 12 height 4
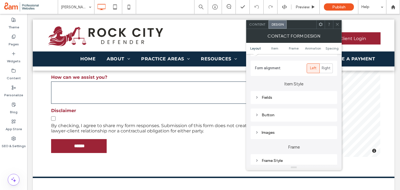
scroll to position [94, 0]
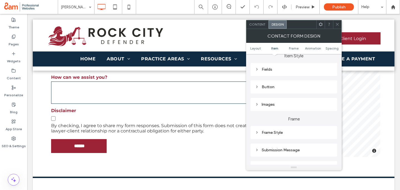
click at [277, 85] on div "Button" at bounding box center [294, 86] width 78 height 5
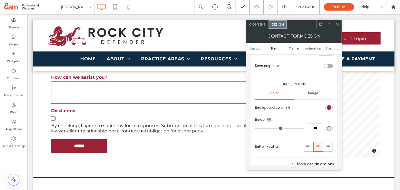
scroll to position [210, 0]
click at [310, 143] on icon at bounding box center [309, 146] width 6 height 6
click at [335, 22] on div at bounding box center [337, 24] width 8 height 8
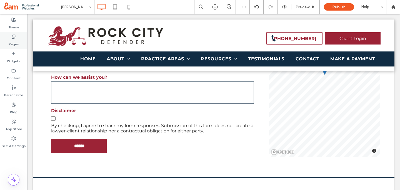
click at [18, 41] on label "Pages" at bounding box center [14, 43] width 10 height 8
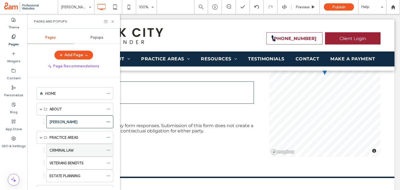
click at [63, 151] on label "CRIMINAL LAW" at bounding box center [61, 150] width 24 height 10
click at [112, 21] on use at bounding box center [112, 21] width 2 height 2
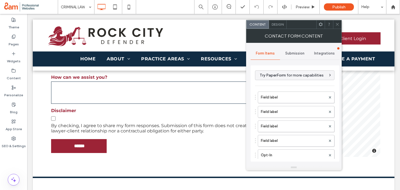
click at [275, 24] on span "Design" at bounding box center [278, 24] width 12 height 4
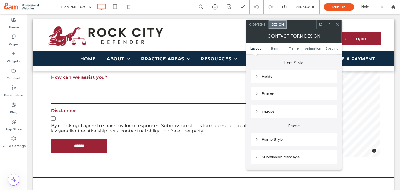
scroll to position [83, 0]
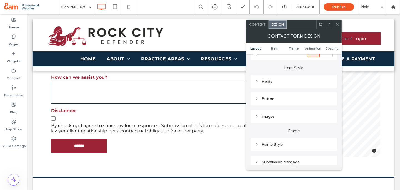
click at [264, 116] on div "Images" at bounding box center [294, 116] width 78 height 5
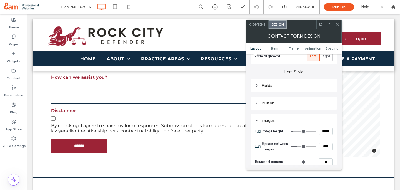
scroll to position [76, 0]
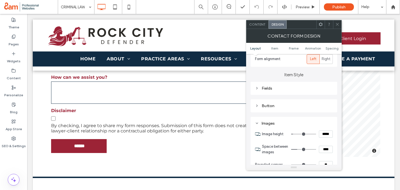
click at [285, 105] on div "Button" at bounding box center [294, 105] width 78 height 5
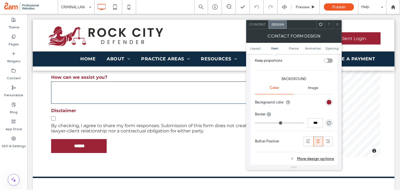
scroll to position [222, 0]
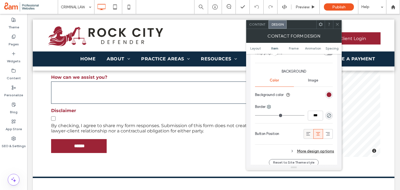
click at [307, 133] on icon at bounding box center [309, 134] width 6 height 6
click at [338, 23] on icon at bounding box center [337, 24] width 4 height 4
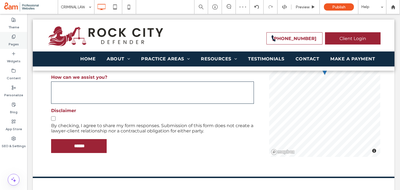
click at [15, 36] on icon at bounding box center [13, 36] width 4 height 4
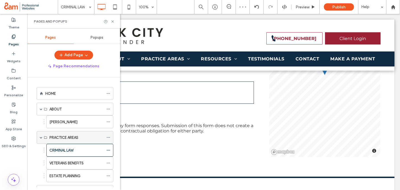
scroll to position [21, 0]
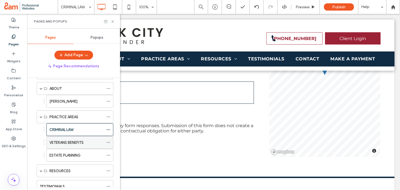
click at [69, 141] on label "VETERANS BENEFITS" at bounding box center [66, 143] width 34 height 10
click at [112, 20] on icon at bounding box center [113, 21] width 4 height 4
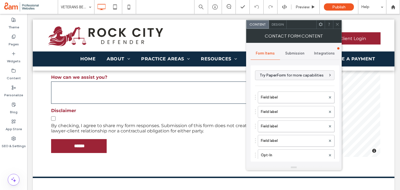
click at [277, 21] on div "Design" at bounding box center [278, 24] width 18 height 8
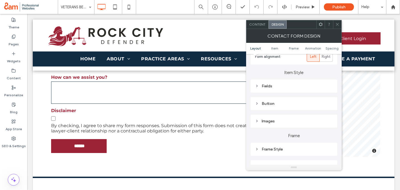
scroll to position [93, 0]
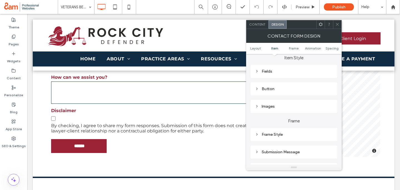
click at [277, 86] on div "Button" at bounding box center [294, 89] width 78 height 8
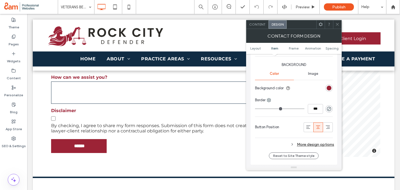
scroll to position [229, 0]
click at [307, 123] on span at bounding box center [309, 126] width 6 height 9
click at [337, 22] on span at bounding box center [337, 24] width 4 height 8
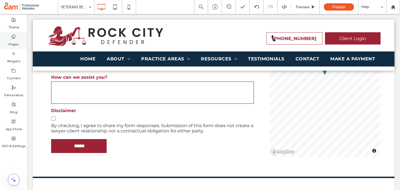
click at [20, 43] on div "Pages" at bounding box center [13, 40] width 27 height 17
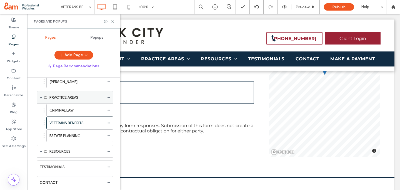
scroll to position [45, 0]
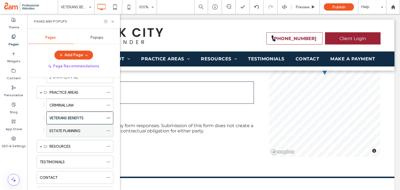
click at [67, 130] on label "ESTATE PLANNING" at bounding box center [64, 131] width 31 height 10
click at [112, 21] on use at bounding box center [112, 21] width 2 height 2
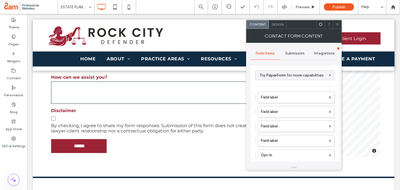
click at [276, 25] on span "Design" at bounding box center [278, 24] width 12 height 4
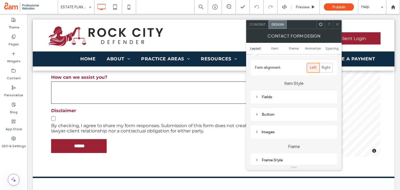
scroll to position [68, 0]
click at [273, 115] on div "Button" at bounding box center [294, 113] width 78 height 5
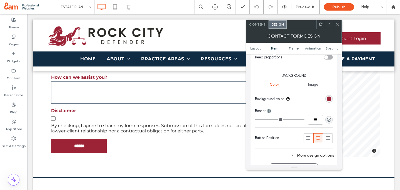
scroll to position [218, 0]
click at [308, 135] on icon at bounding box center [309, 138] width 6 height 6
click at [334, 22] on div at bounding box center [337, 24] width 8 height 8
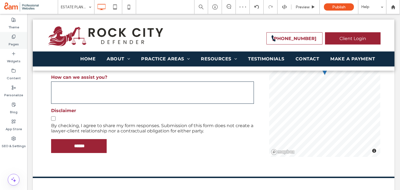
click at [17, 42] on label "Pages" at bounding box center [14, 43] width 10 height 8
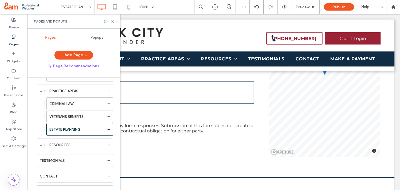
scroll to position [59, 0]
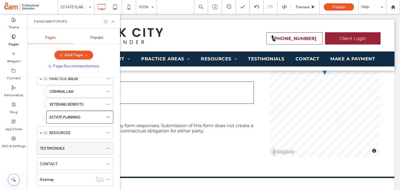
click at [53, 146] on label "TESTIMONIALS" at bounding box center [52, 148] width 25 height 10
click at [113, 20] on icon at bounding box center [113, 21] width 4 height 4
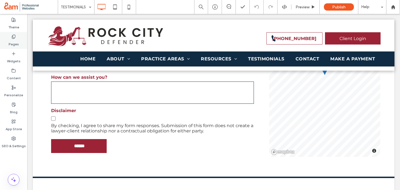
click at [20, 39] on div "Pages" at bounding box center [13, 40] width 27 height 17
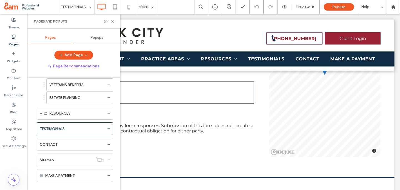
scroll to position [79, 0]
click at [54, 141] on label "CONTACT" at bounding box center [49, 143] width 18 height 10
click at [112, 21] on use at bounding box center [112, 21] width 2 height 2
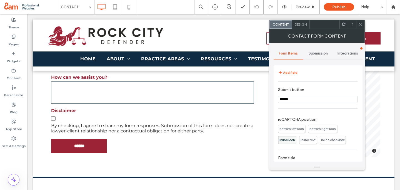
scroll to position [109, 0]
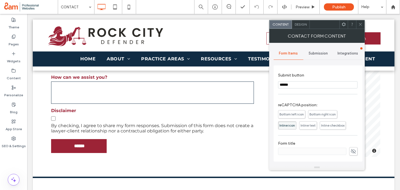
click at [310, 124] on span "Inline text" at bounding box center [308, 125] width 15 height 4
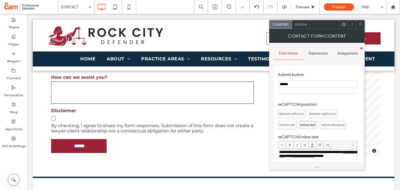
click at [360, 22] on span at bounding box center [361, 24] width 4 height 8
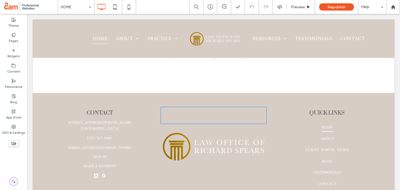
scroll to position [1854, 0]
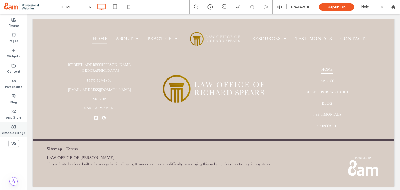
click at [11, 131] on label "SEO & Settings" at bounding box center [13, 132] width 23 height 6
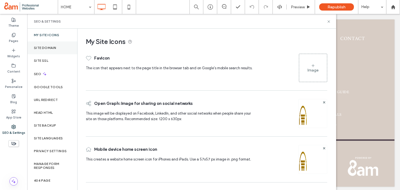
click at [56, 47] on div "Site Domain" at bounding box center [52, 47] width 50 height 13
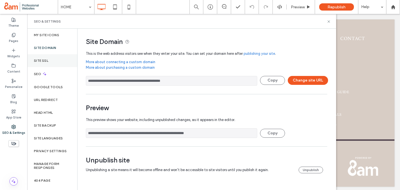
click at [55, 57] on div "Site SSL" at bounding box center [52, 60] width 50 height 13
